Goal: Information Seeking & Learning: Compare options

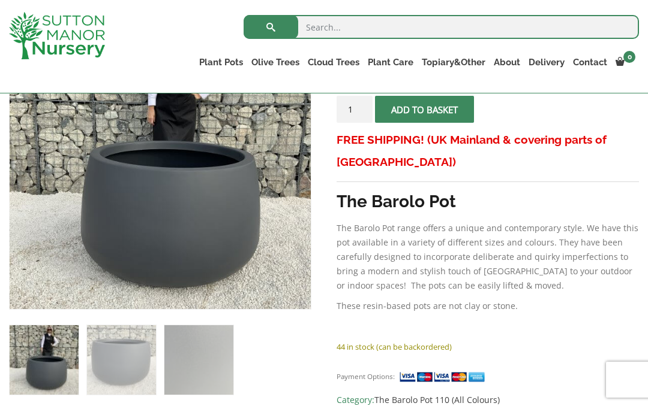
scroll to position [266, 0]
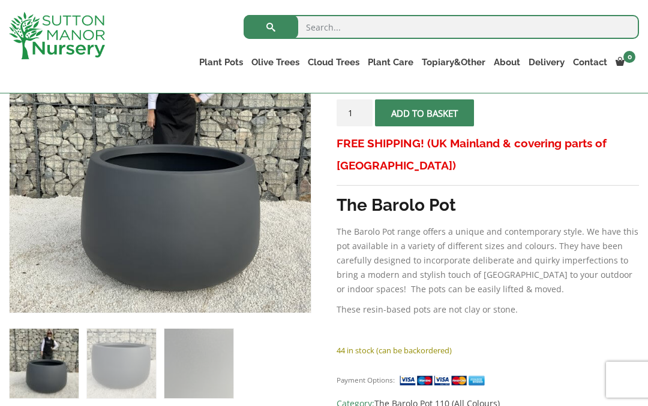
click at [189, 260] on img at bounding box center [310, 312] width 600 height 600
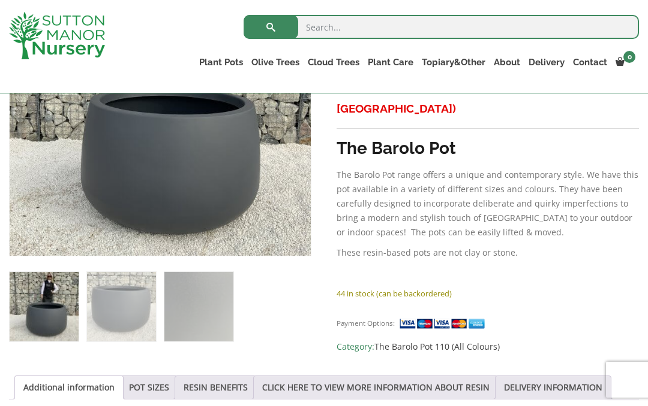
scroll to position [330, 0]
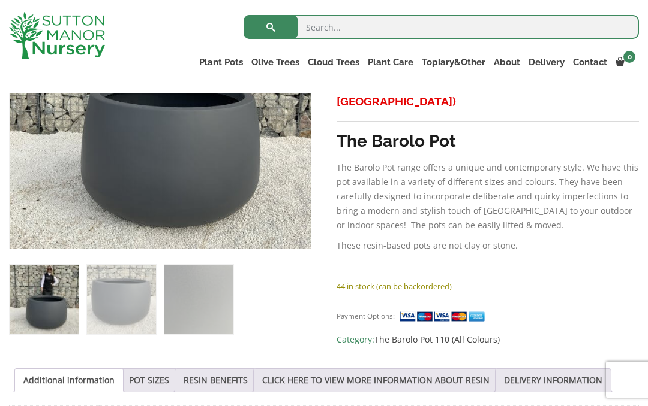
click at [156, 384] on link "POT SIZES" at bounding box center [149, 380] width 40 height 23
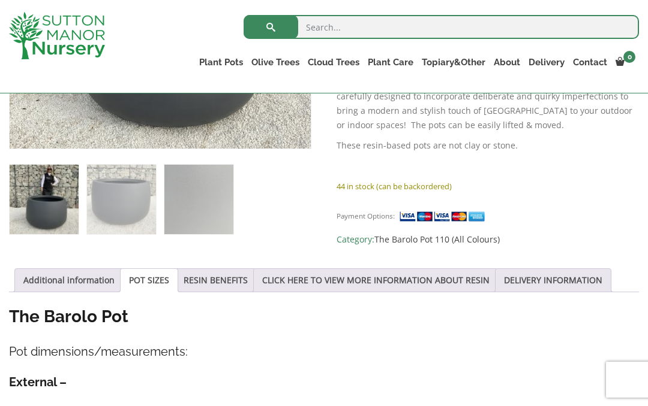
scroll to position [429, 0]
click at [225, 285] on link "RESIN BENEFITS" at bounding box center [215, 281] width 64 height 23
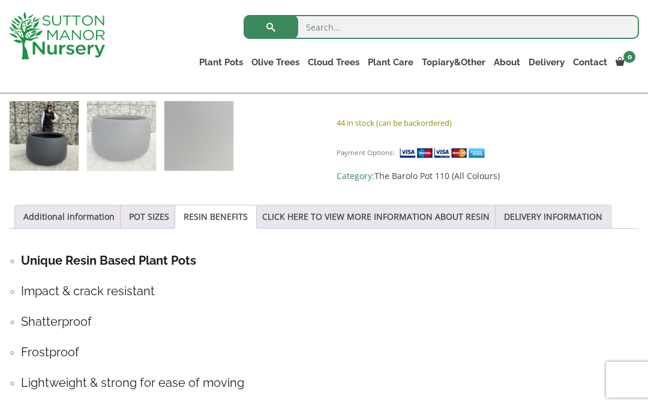
scroll to position [493, 0]
click at [462, 215] on link "CLICK HERE TO VIEW MORE INFORMATION ABOUT RESIN" at bounding box center [375, 217] width 227 height 23
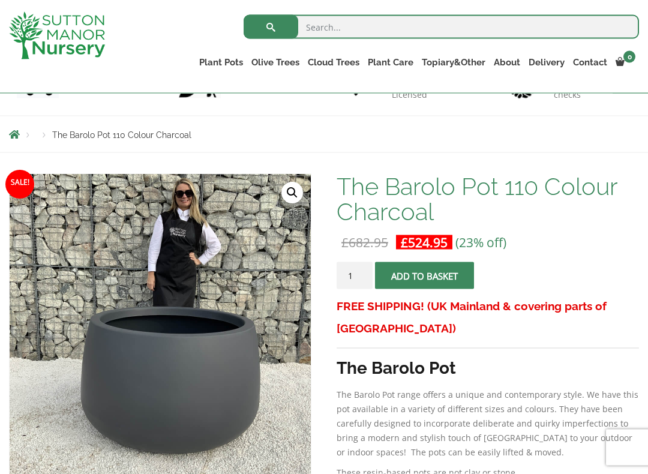
scroll to position [104, 0]
click at [0, 0] on link "Gnarled Olive Trees (Bella Range)" at bounding box center [0, 0] width 0 height 0
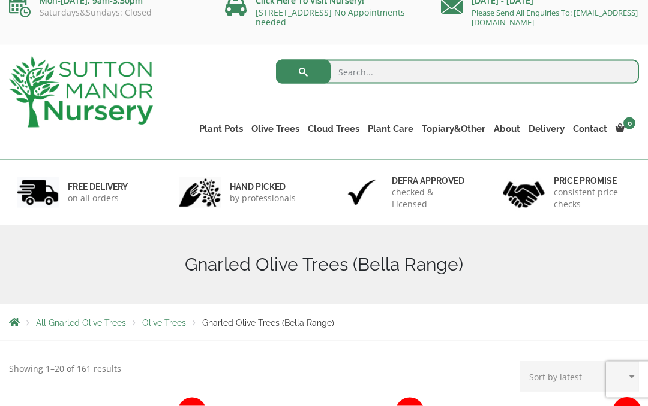
scroll to position [16, 0]
click at [0, 0] on link "Fibre Clay Pots" at bounding box center [0, 0] width 0 height 0
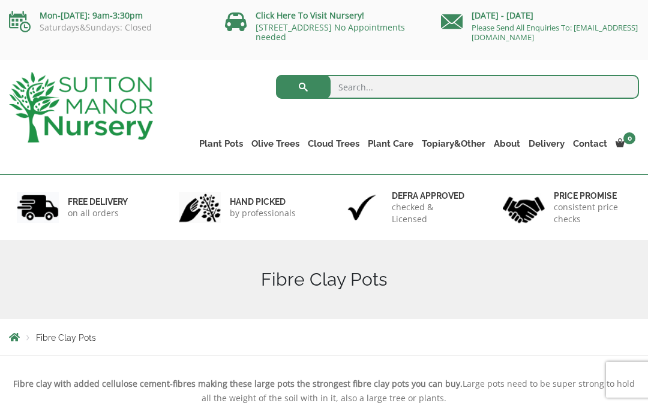
click at [0, 0] on link "Wabi-Sabi" at bounding box center [0, 0] width 0 height 0
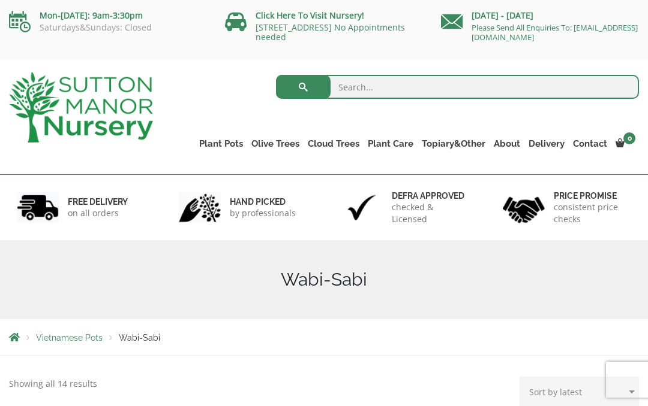
click at [0, 0] on link "The Amalfi Pots" at bounding box center [0, 0] width 0 height 0
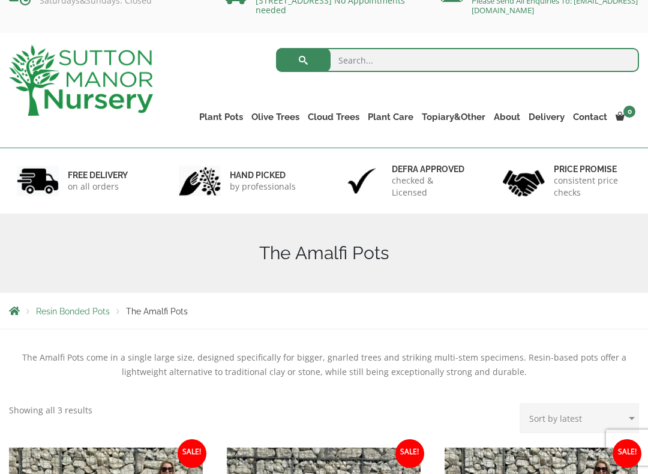
scroll to position [33, 0]
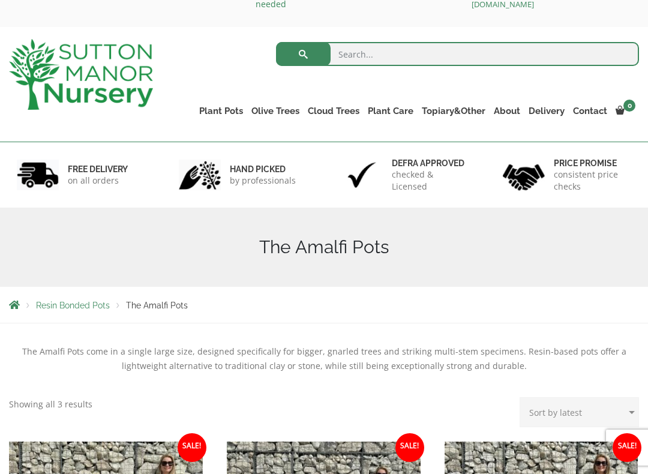
click at [0, 0] on link "Fibre Clay Pots" at bounding box center [0, 0] width 0 height 0
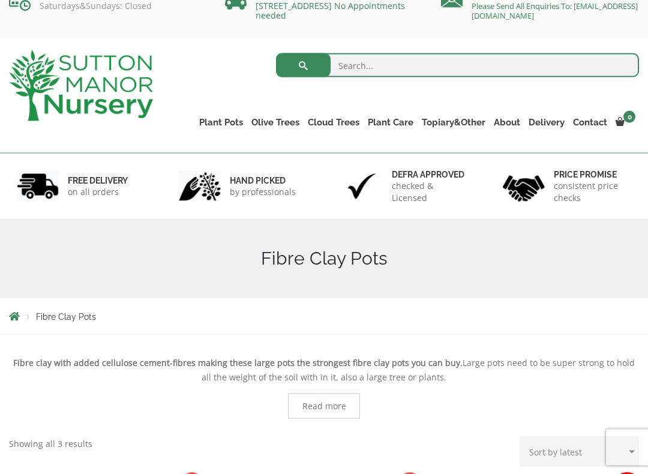
scroll to position [23, 0]
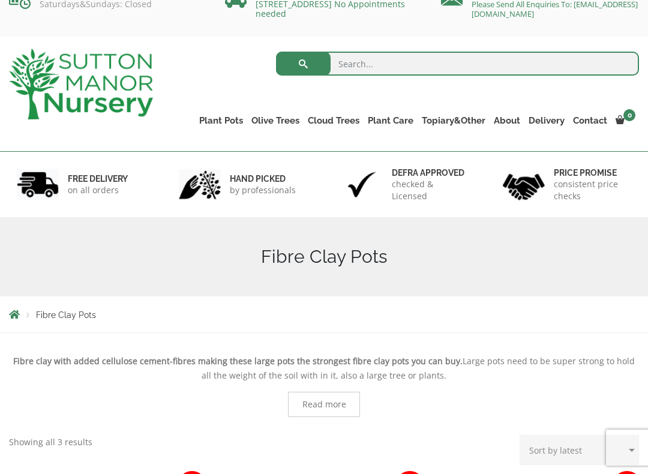
click at [0, 0] on link "Vietnamese Pots" at bounding box center [0, 0] width 0 height 0
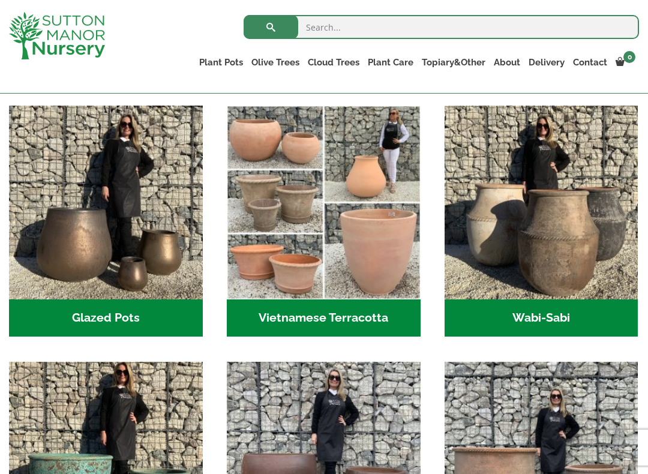
scroll to position [375, 0]
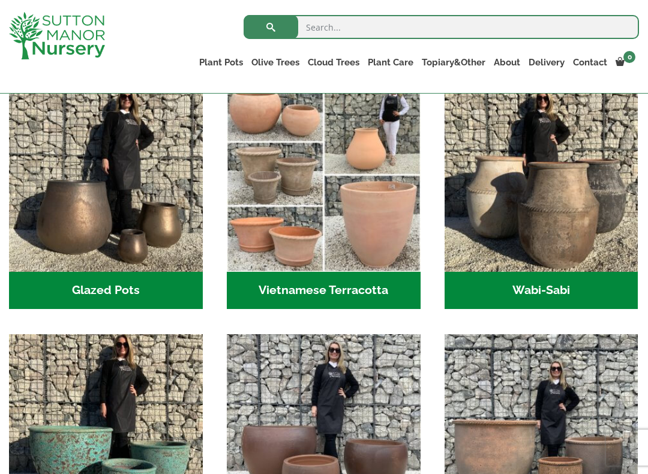
click at [565, 301] on h2 "Wabi-Sabi (14)" at bounding box center [541, 290] width 194 height 37
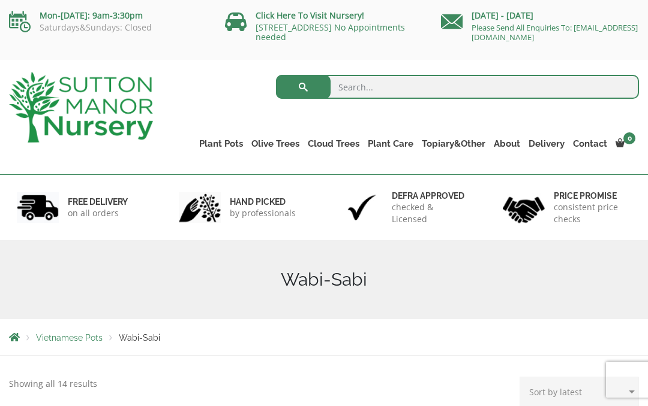
click at [0, 0] on link "Shallow Bowl Grande" at bounding box center [0, 0] width 0 height 0
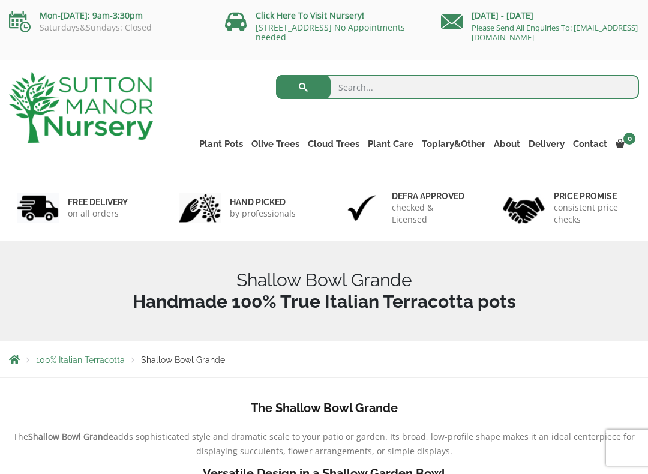
click at [0, 0] on ul "Resin Bonded Pots The Amalfi Pots The Milan Pots The Capri Pots The Brunello Po…" at bounding box center [0, 0] width 0 height 0
click at [0, 0] on link "The Barolo Pots" at bounding box center [0, 0] width 0 height 0
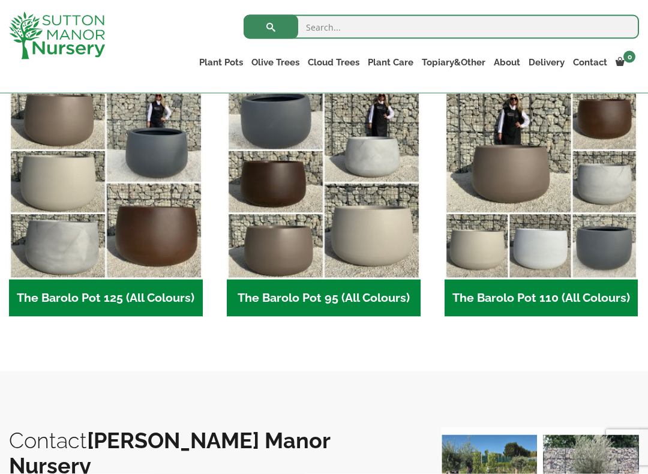
scroll to position [579, 0]
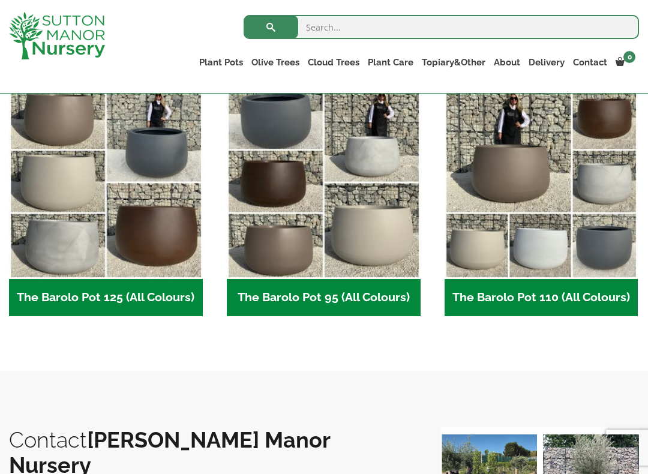
click at [553, 246] on img "Visit product category The Barolo Pot 110 (All Colours)" at bounding box center [541, 183] width 194 height 194
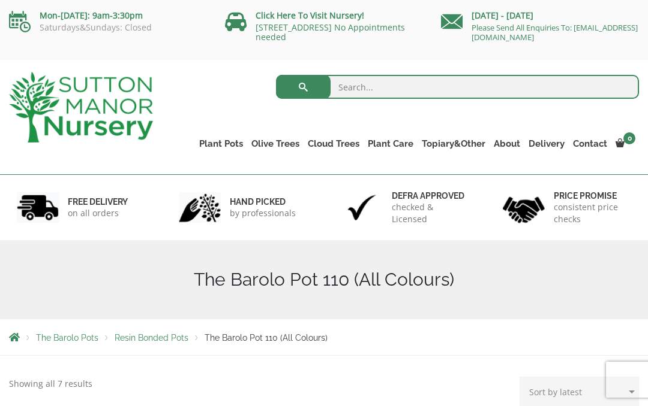
click at [0, 0] on link "The Barolo Pots" at bounding box center [0, 0] width 0 height 0
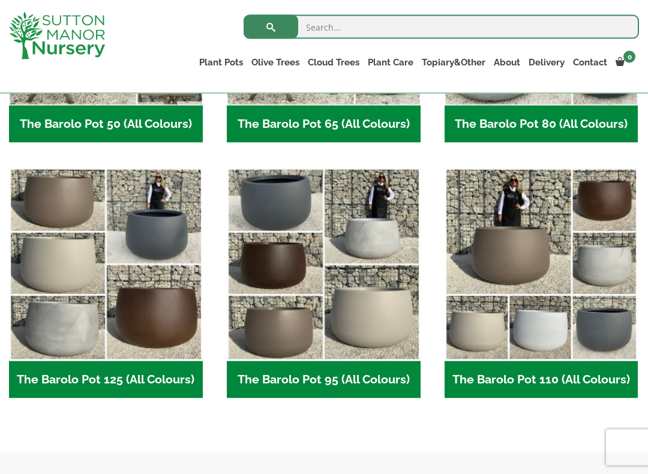
scroll to position [497, 0]
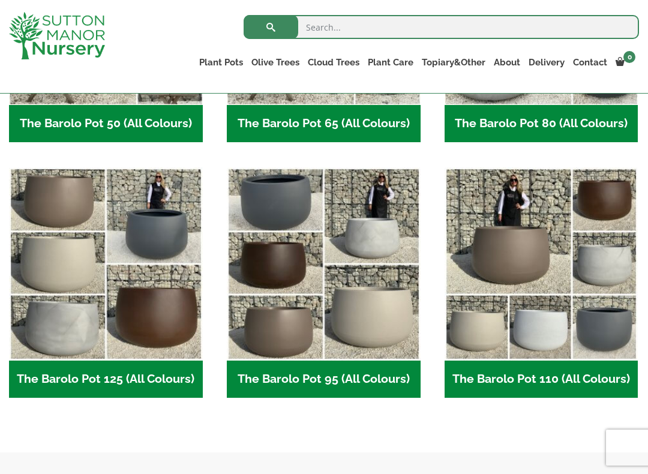
click at [527, 276] on img "Visit product category The Barolo Pot 110 (All Colours)" at bounding box center [541, 264] width 194 height 194
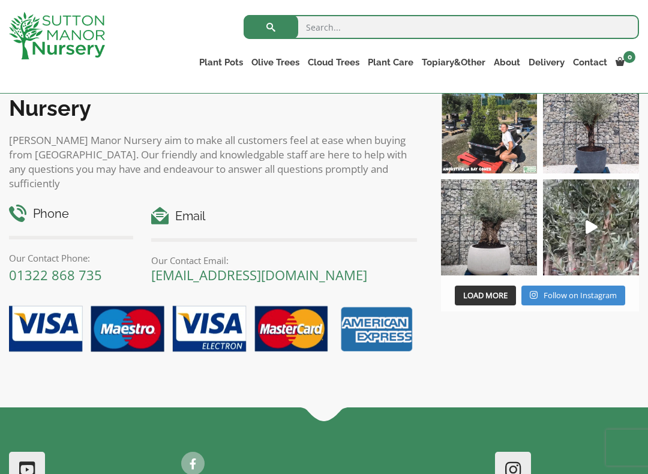
scroll to position [1314, 0]
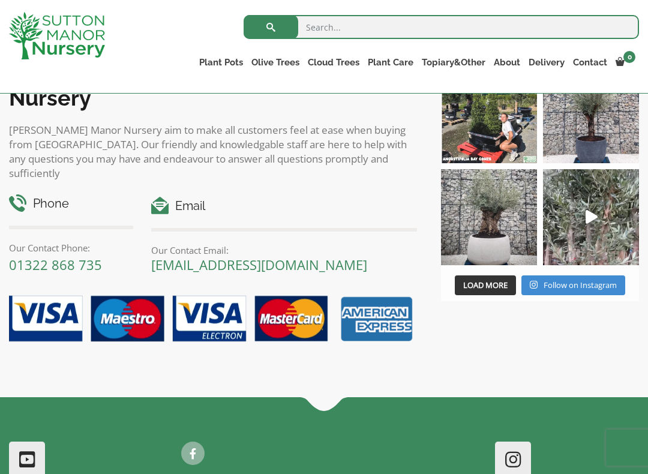
click at [498, 246] on img at bounding box center [489, 217] width 96 height 96
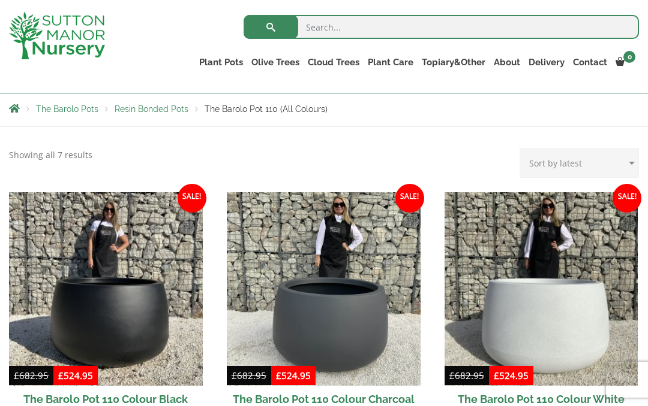
scroll to position [207, 0]
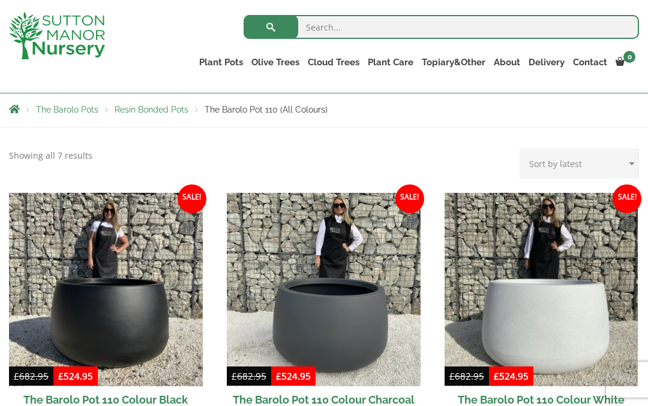
click at [0, 0] on link "The Barolo Pots" at bounding box center [0, 0] width 0 height 0
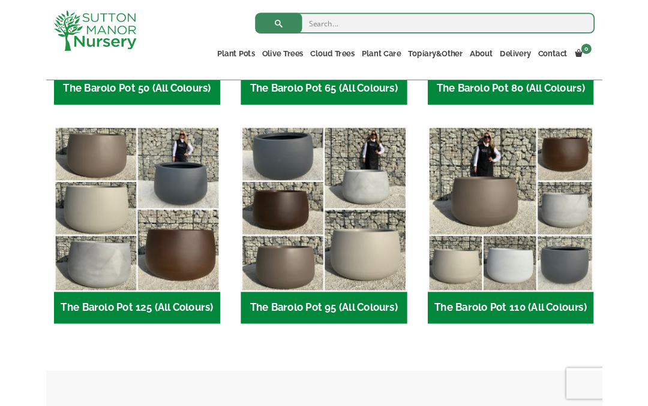
scroll to position [515, 0]
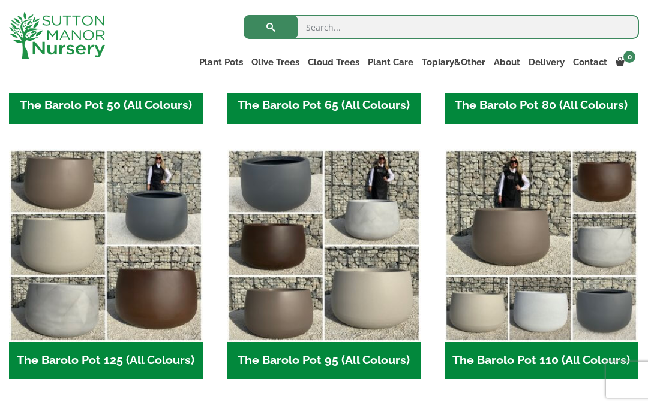
click at [375, 300] on img "Visit product category The Barolo Pot 95 (All Colours)" at bounding box center [324, 246] width 194 height 194
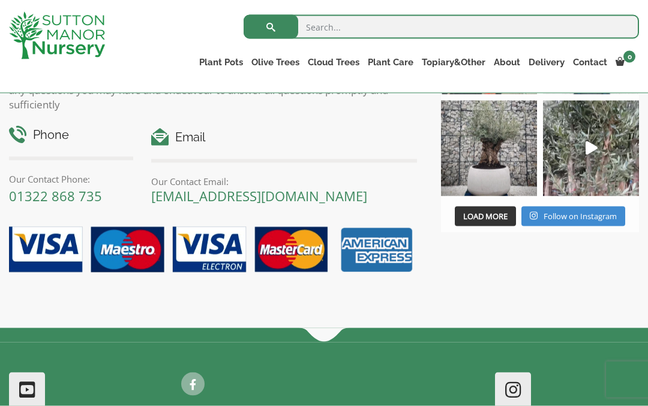
scroll to position [1367, 0]
click at [482, 221] on span "Load More" at bounding box center [485, 215] width 44 height 11
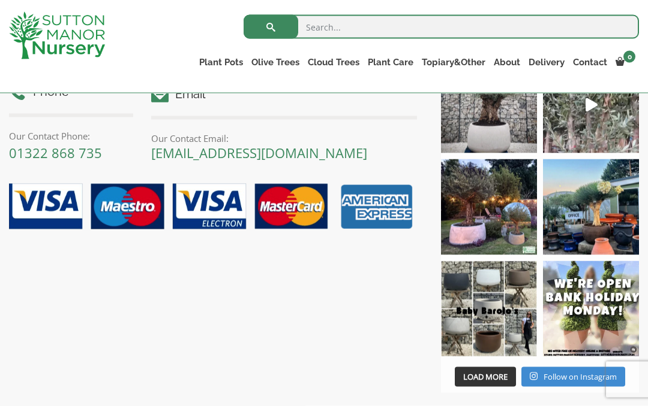
scroll to position [1410, 0]
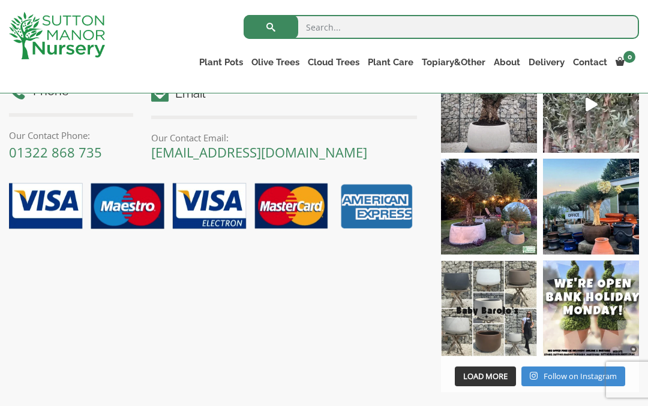
click at [502, 342] on img at bounding box center [489, 309] width 96 height 96
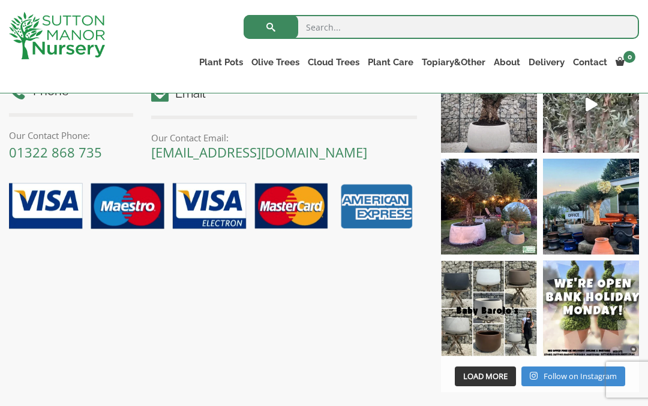
click at [0, 0] on link "Gnarled Olive Trees (Bella Range)" at bounding box center [0, 0] width 0 height 0
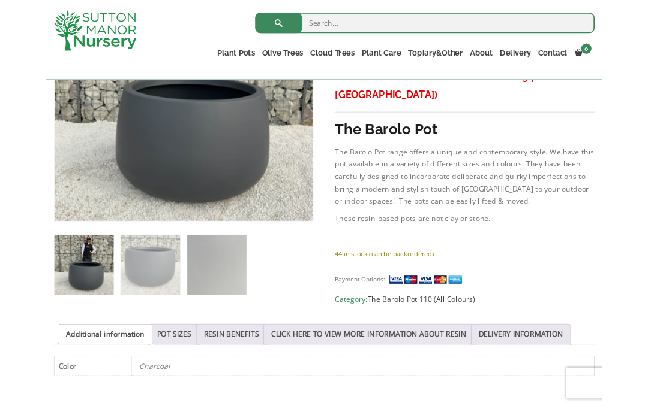
scroll to position [320, 0]
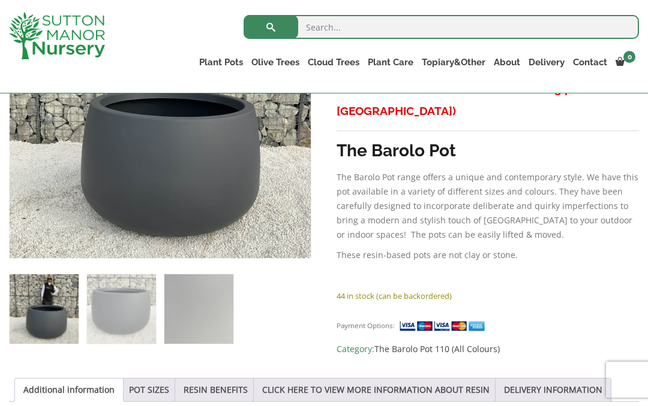
click at [153, 393] on link "POT SIZES" at bounding box center [149, 390] width 40 height 23
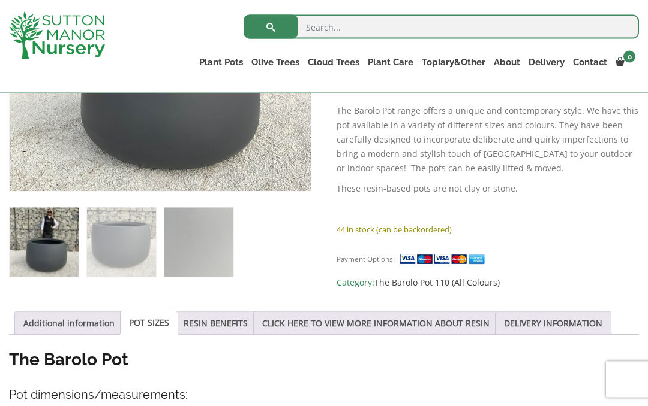
scroll to position [386, 0]
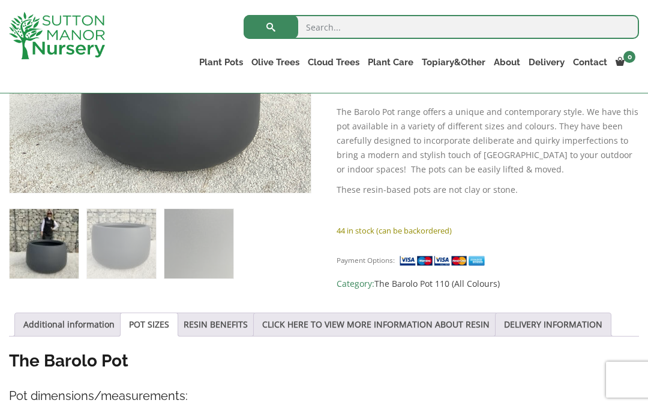
click at [236, 332] on link "RESIN BENEFITS" at bounding box center [215, 325] width 64 height 23
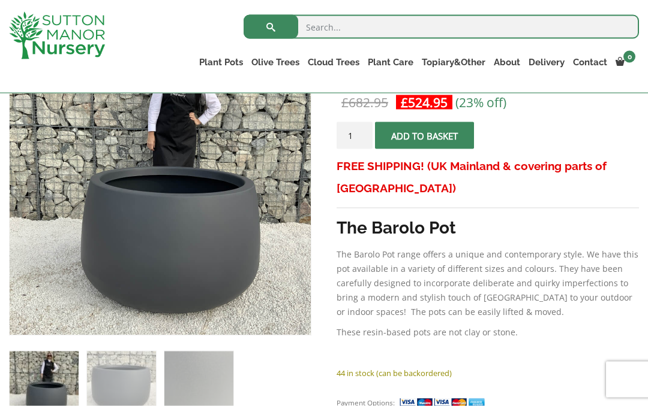
scroll to position [243, 0]
click at [203, 256] on img at bounding box center [310, 334] width 600 height 600
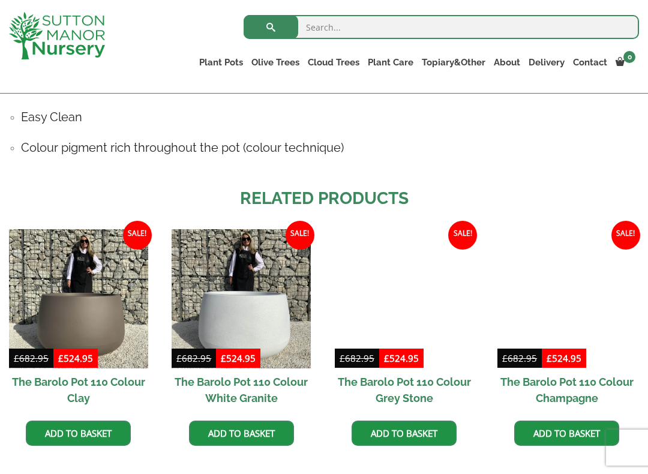
scroll to position [821, 0]
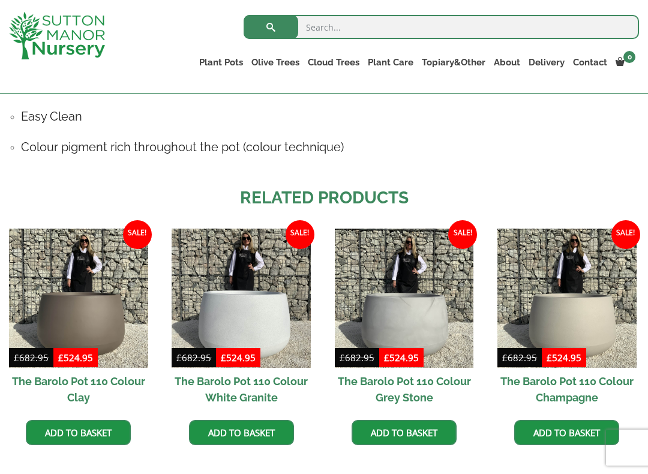
click at [98, 333] on img at bounding box center [78, 297] width 139 height 139
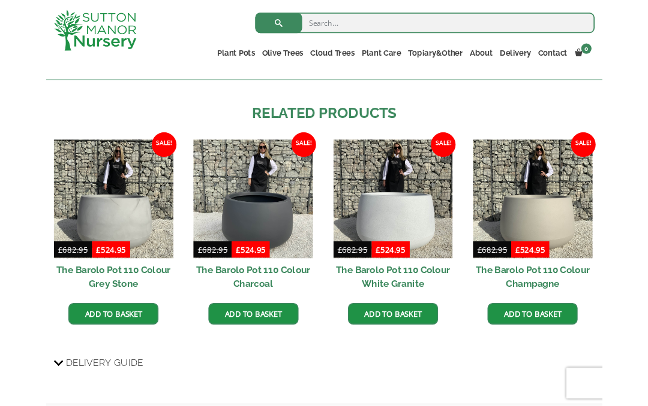
scroll to position [706, 0]
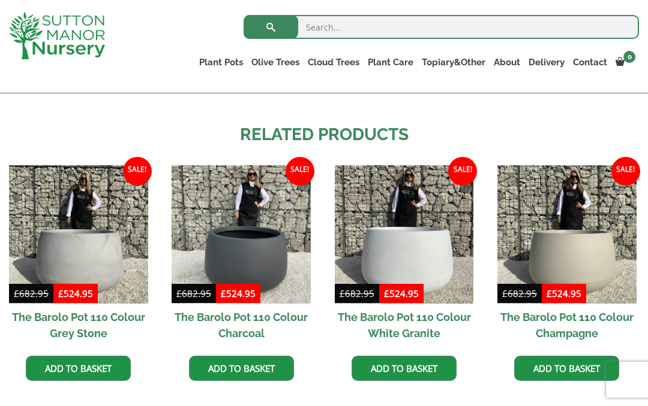
click at [258, 261] on img at bounding box center [240, 234] width 139 height 139
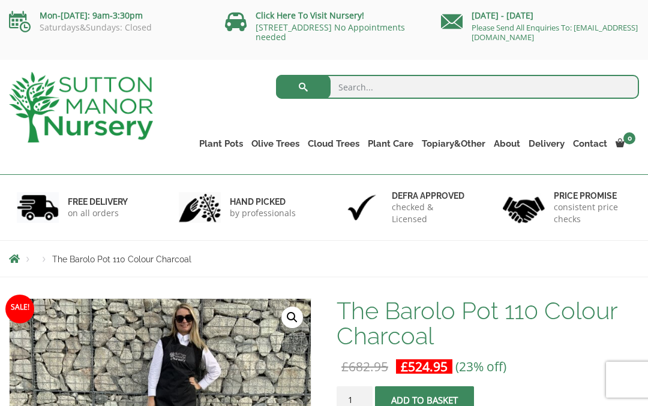
click at [0, 0] on link "Care Packages" at bounding box center [0, 0] width 0 height 0
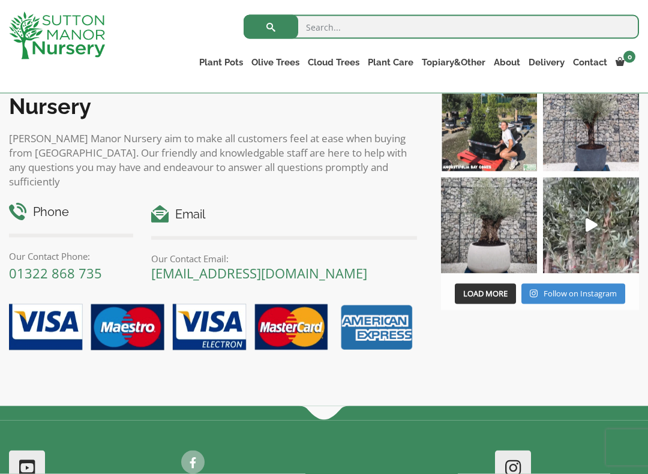
scroll to position [429, 0]
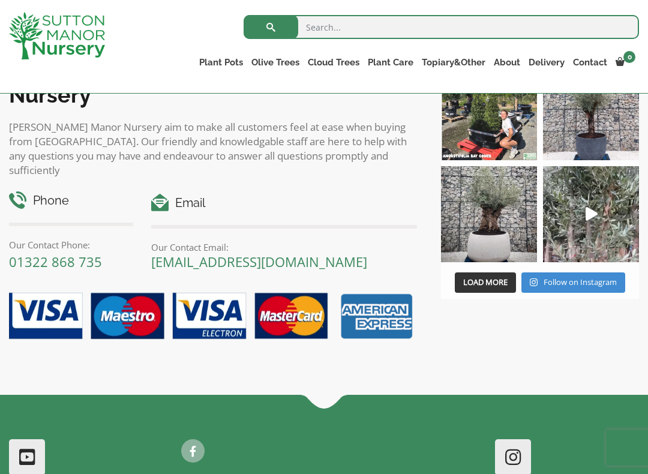
click at [499, 242] on img at bounding box center [489, 214] width 96 height 96
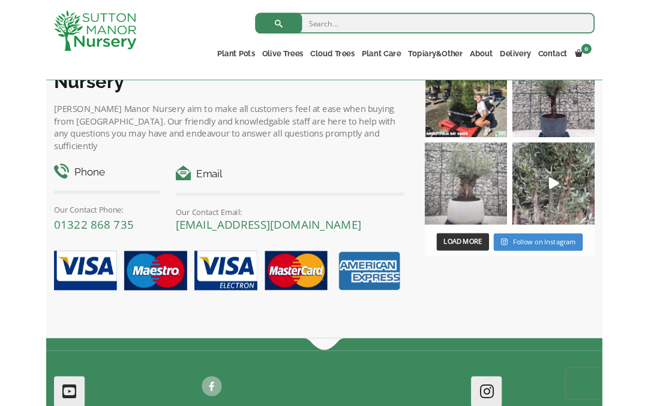
scroll to position [462, 0]
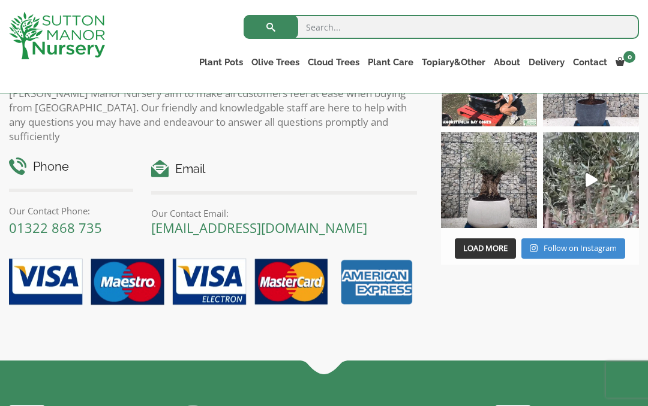
click at [0, 0] on link "The Barolo Pots" at bounding box center [0, 0] width 0 height 0
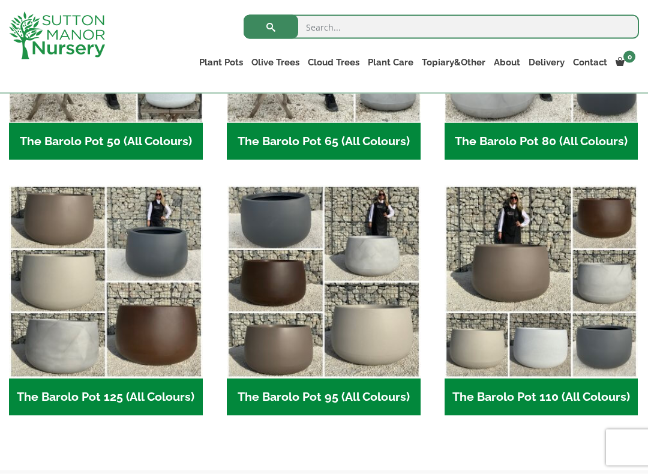
scroll to position [480, 0]
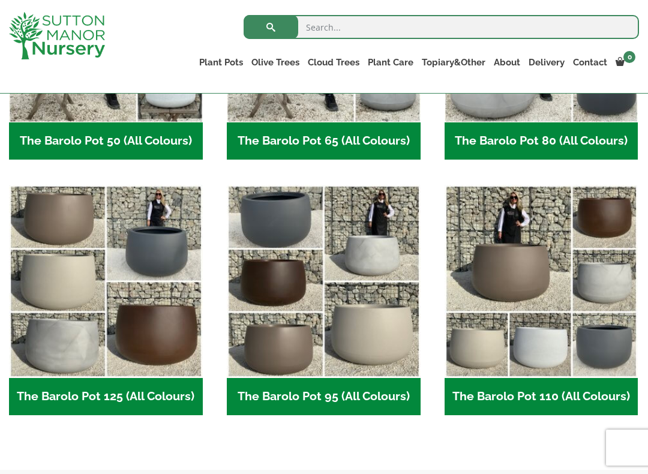
click at [383, 346] on img "Visit product category The Barolo Pot 95 (All Colours)" at bounding box center [324, 282] width 194 height 194
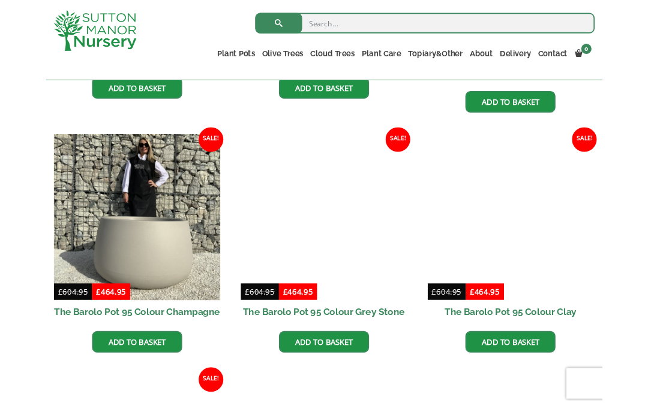
scroll to position [538, 0]
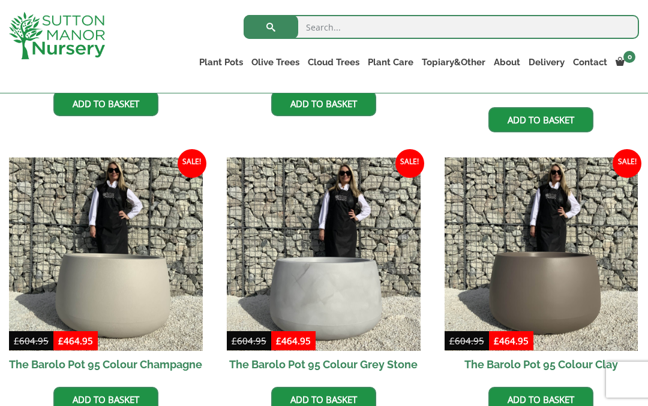
click at [130, 299] on img at bounding box center [106, 255] width 194 height 194
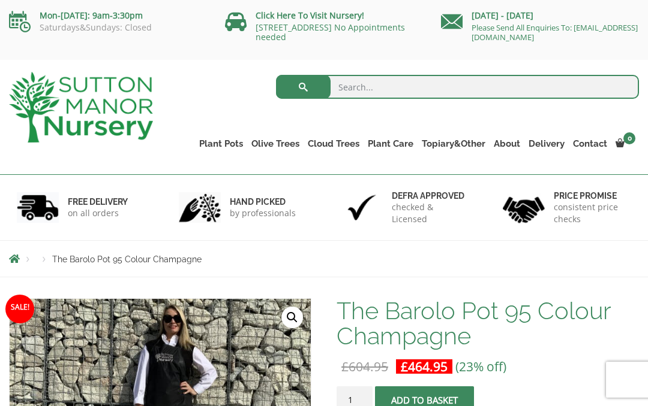
click at [297, 30] on link "[STREET_ADDRESS] No Appointments needed" at bounding box center [329, 32] width 149 height 21
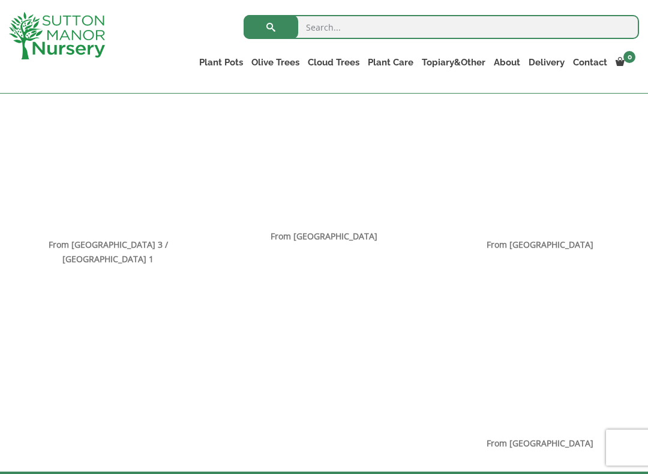
scroll to position [799, 0]
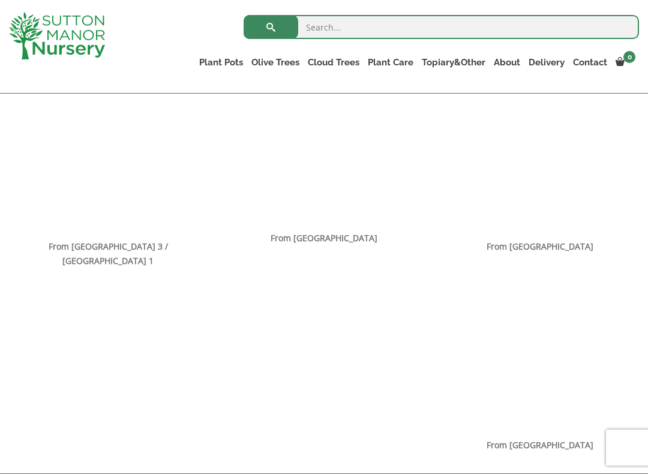
click at [0, 0] on link "Resin Bonded Pots" at bounding box center [0, 0] width 0 height 0
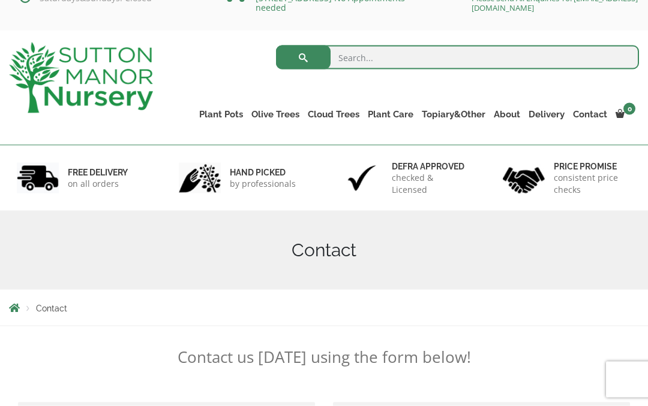
scroll to position [0, 0]
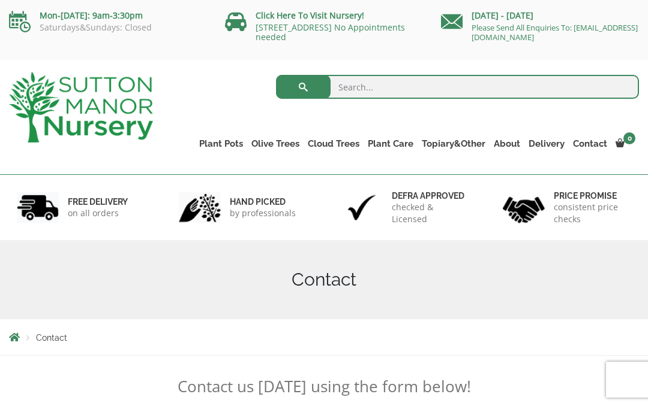
click at [216, 142] on link "Plant Pots" at bounding box center [221, 143] width 52 height 17
click at [0, 0] on link "The Barolo Pots" at bounding box center [0, 0] width 0 height 0
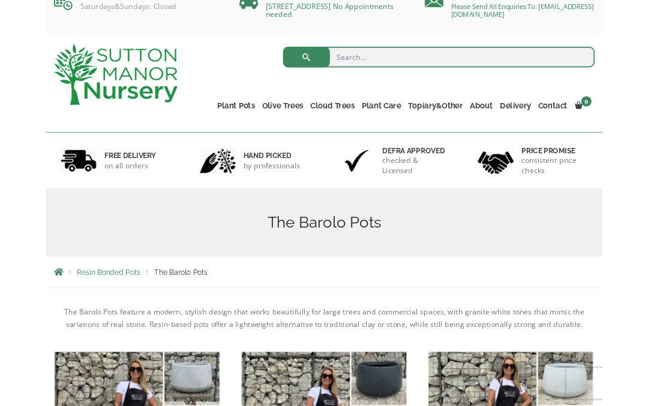
scroll to position [1, 0]
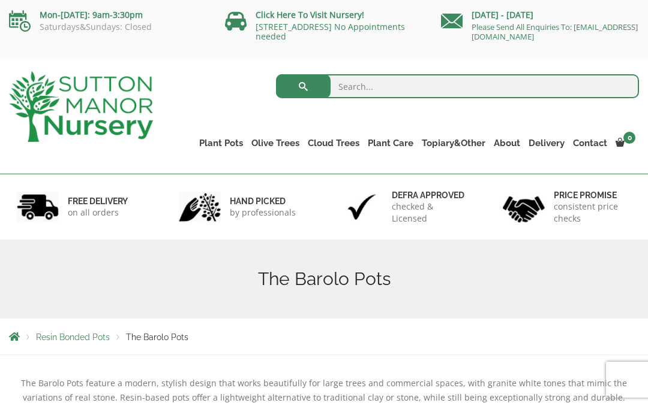
click at [0, 0] on link "The Amalfi Pots" at bounding box center [0, 0] width 0 height 0
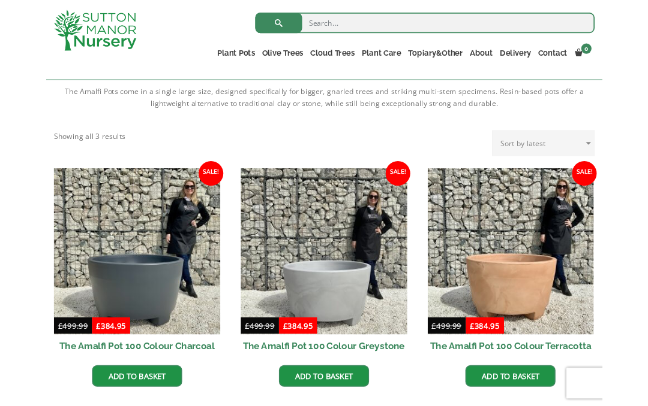
scroll to position [257, 0]
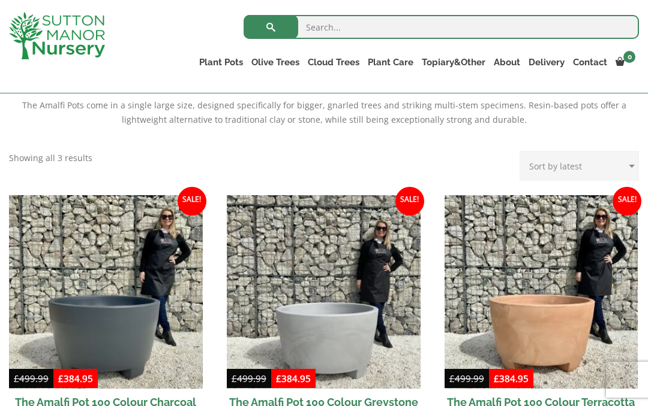
click at [0, 0] on link "The Barolo Pots" at bounding box center [0, 0] width 0 height 0
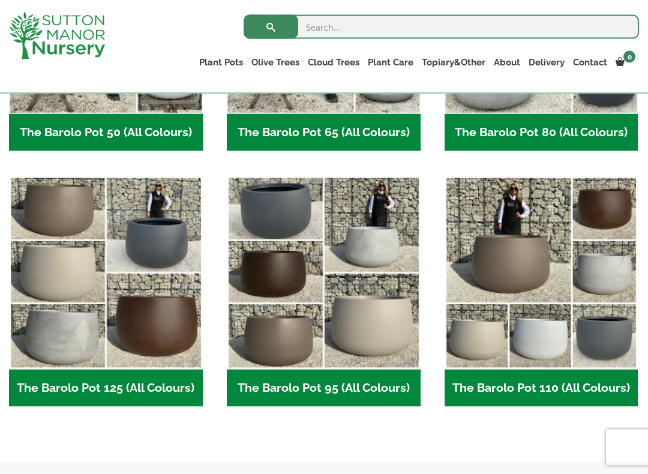
scroll to position [489, 0]
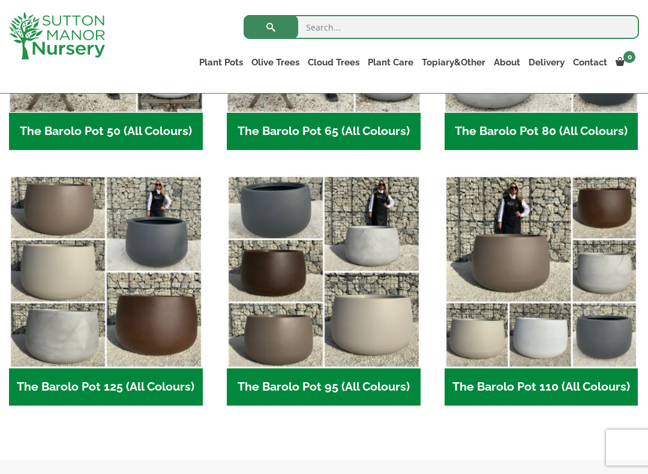
click at [381, 328] on img "Visit product category The Barolo Pot 95 (All Colours)" at bounding box center [324, 272] width 194 height 194
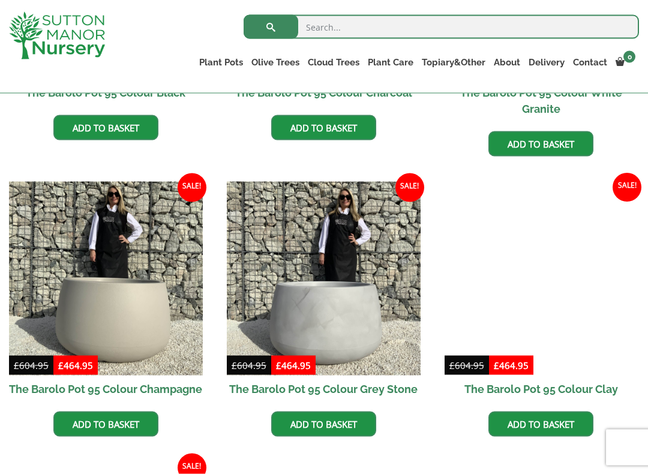
scroll to position [515, 0]
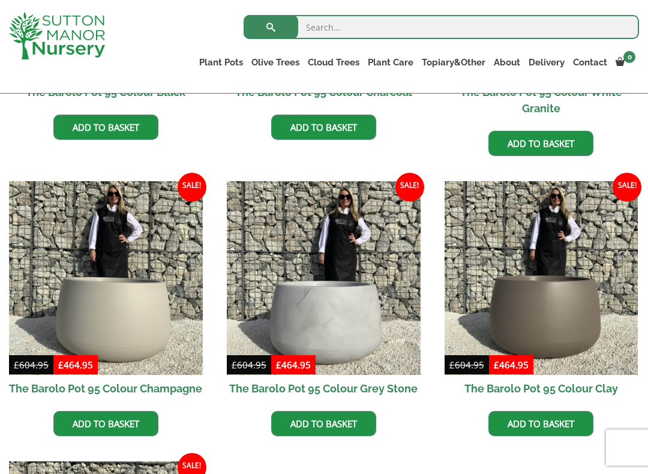
click at [128, 321] on img at bounding box center [106, 278] width 194 height 194
